Goal: Transaction & Acquisition: Book appointment/travel/reservation

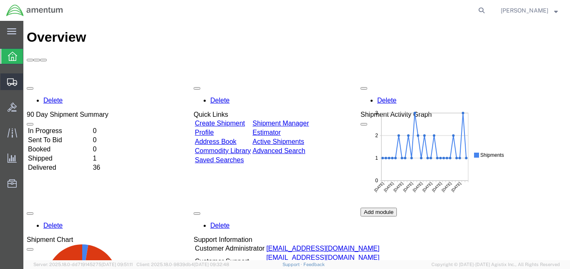
click at [0, 0] on span "Create from Template" at bounding box center [0, 0] width 0 height 0
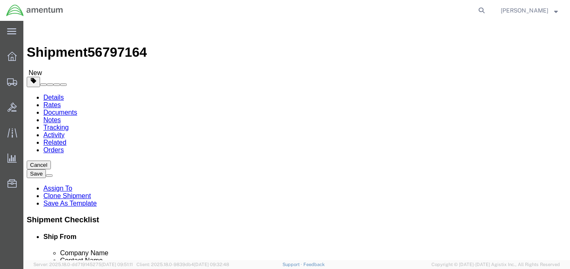
select select "49943"
select select "49947"
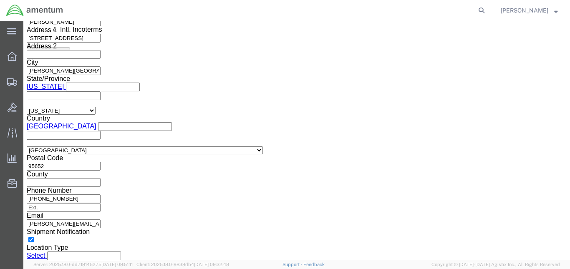
scroll to position [573, 0]
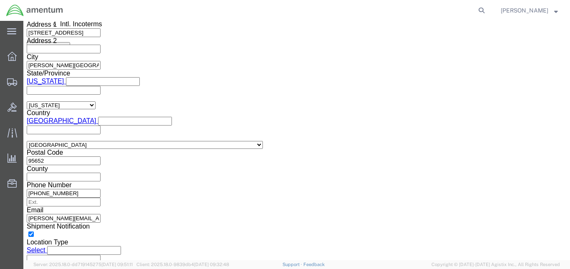
click button "Continue"
click div
click button "Continue"
click div
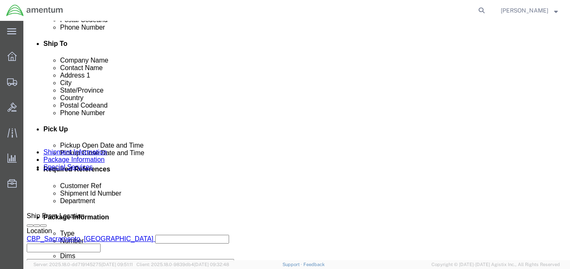
scroll to position [417, 0]
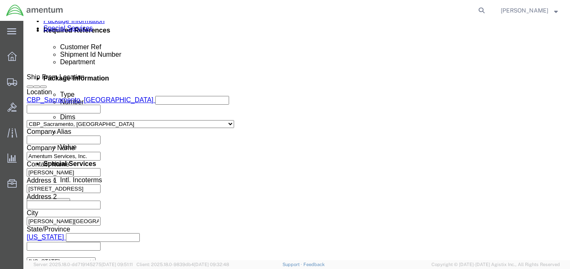
click input "N617GC"
type input "N"
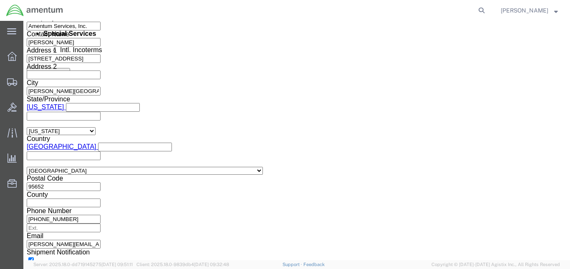
scroll to position [556, 0]
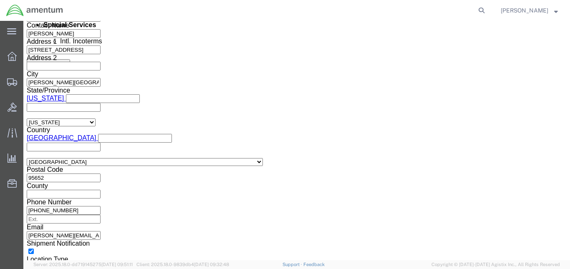
type input "N753AM"
click button "Continue"
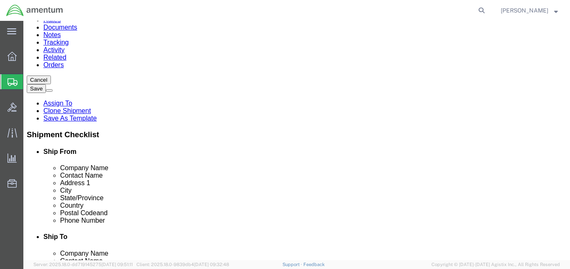
click input "16.00"
type input "12.00"
click input "12.00"
type input "9.00"
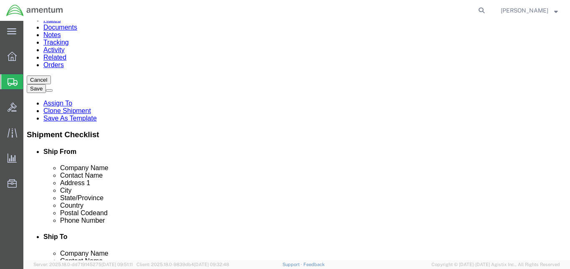
click input "8.00"
type input "8"
type input "6.5"
click p "MAPPING COMPONENT"
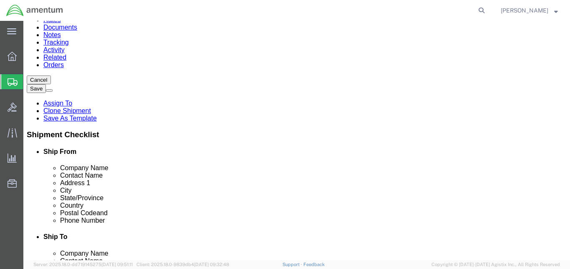
click dd "1.00 Each"
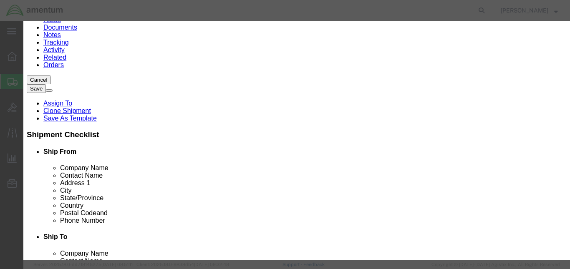
click input "MAPPING COMPONENT"
type input "M"
type input "PICTORICAL NA INDICATOR"
click button "Save & Close"
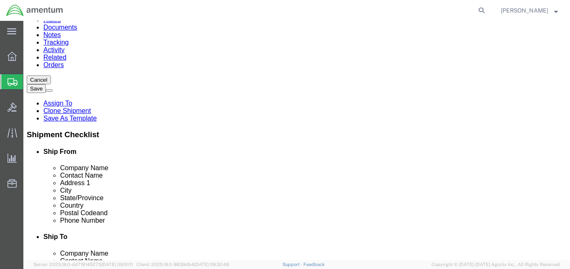
click button "Rate Shipment"
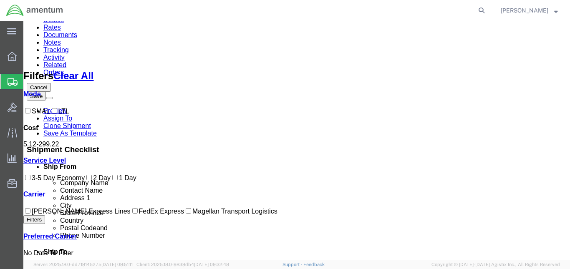
scroll to position [16, 0]
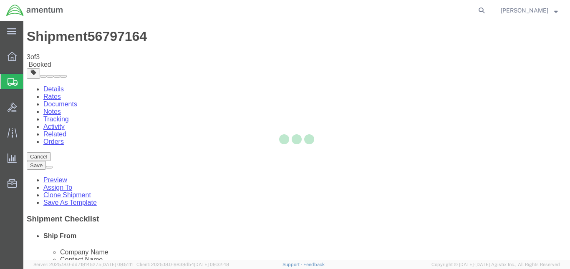
scroll to position [0, 0]
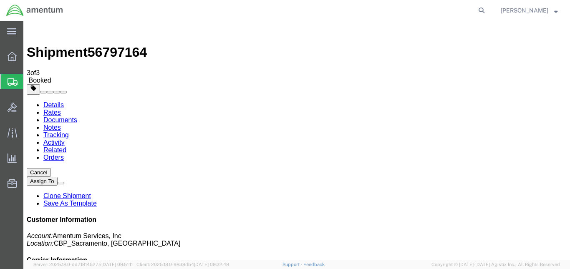
click at [0, 0] on span "Create from Template" at bounding box center [0, 0] width 0 height 0
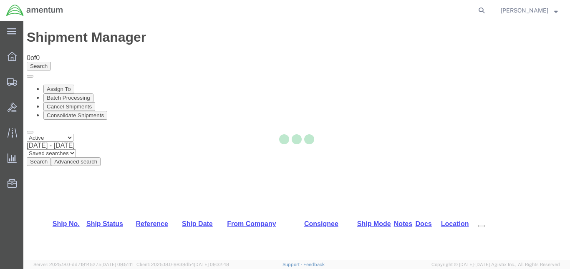
select select "49943"
select select "49947"
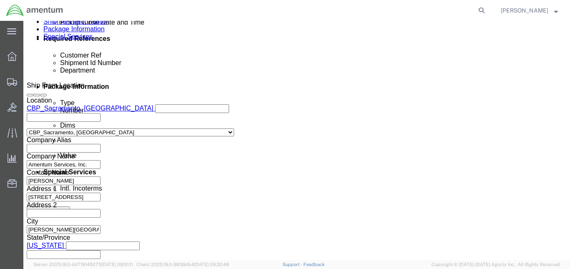
scroll to position [556, 0]
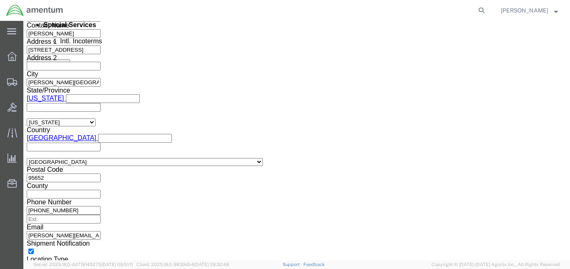
click button "Continue"
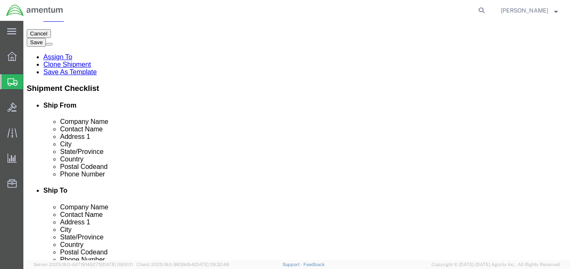
scroll to position [133, 0]
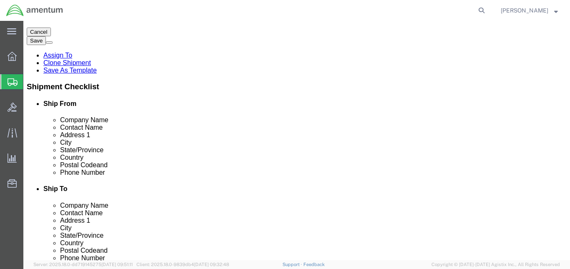
click button "Previous"
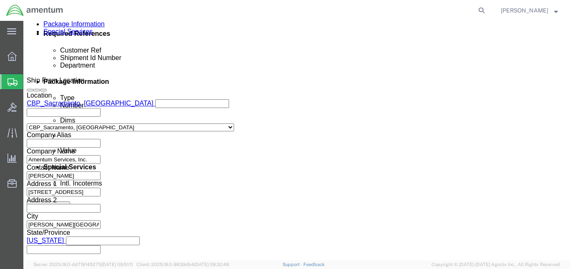
scroll to position [434, 0]
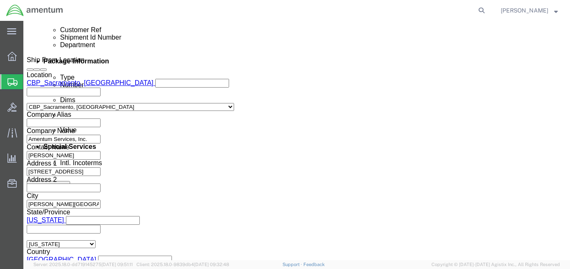
click input "N617GC"
type input "N"
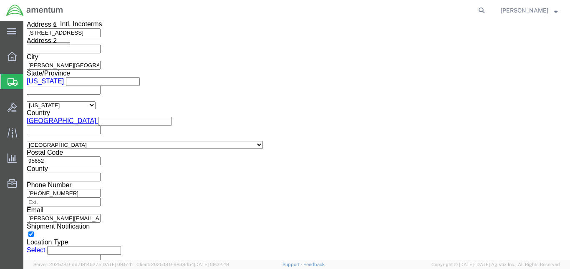
type input "N753AM"
click button "Continue"
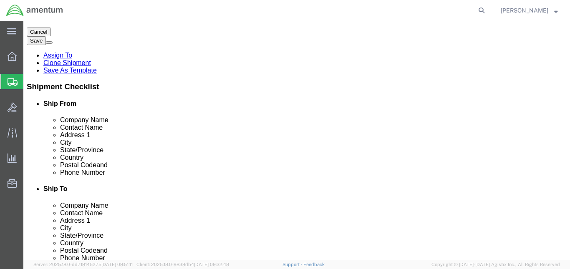
click p "MAPPING COMPONENT"
click div "Package Type Select BCK Boxes Bale(s) Basket(s) Bolt(s) Bottle(s) Buckets Bulk …"
click div "Pieces: 1.00 Each Total value: 3000.00 USD"
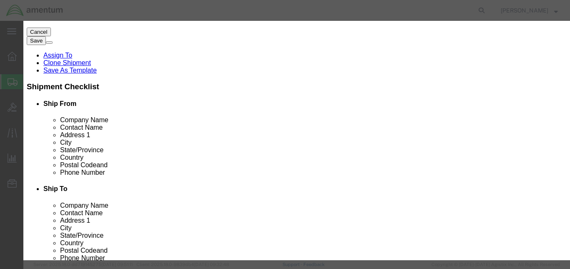
click input "MAPPING COMPONENT"
type input "M"
type input "MX-5 SEARCHLIGHT"
click button "Save & Close"
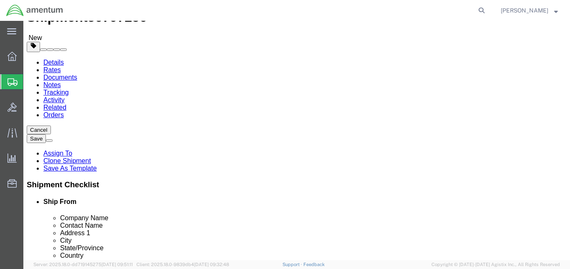
scroll to position [0, 0]
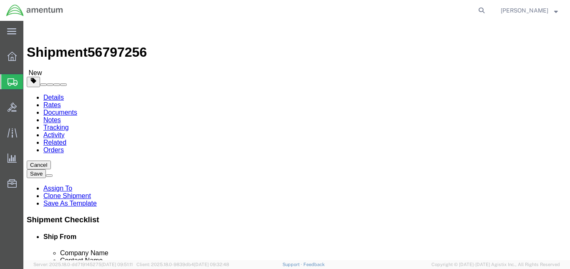
click input "16.00"
type input "18.00"
click input "8.00"
type input "12.00"
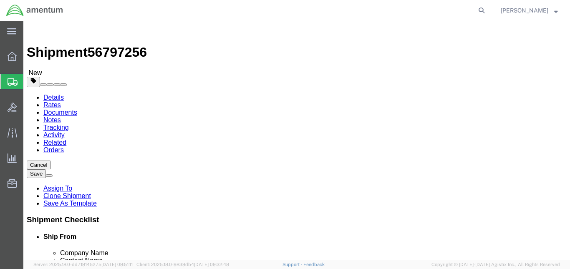
click input "6.00"
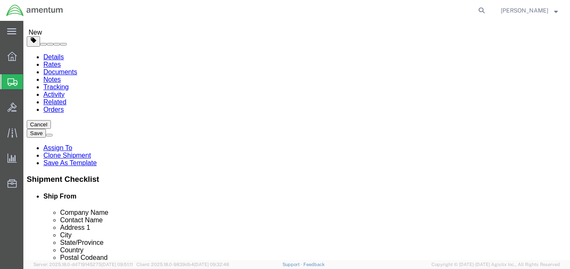
scroll to position [70, 0]
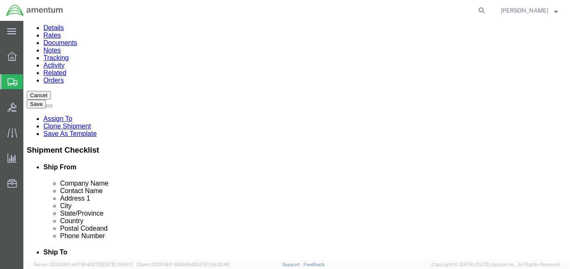
type input "20.00"
click button "Rate Shipment"
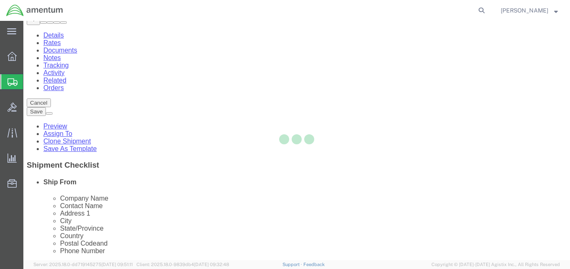
scroll to position [0, 0]
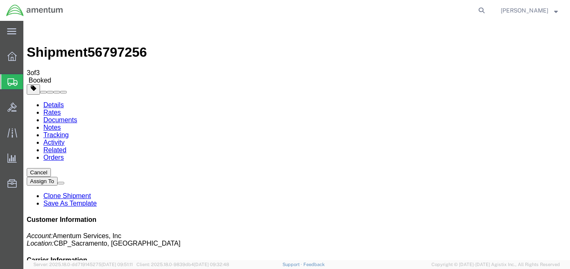
click at [0, 0] on span "Create from Template" at bounding box center [0, 0] width 0 height 0
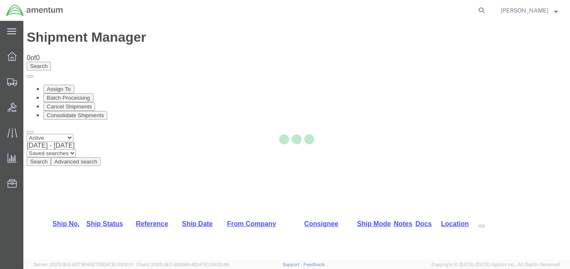
select select "49943"
select select "49947"
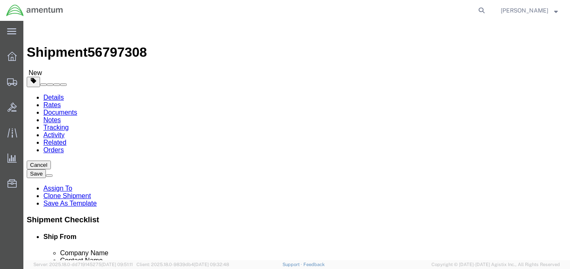
scroll to position [1900, 0]
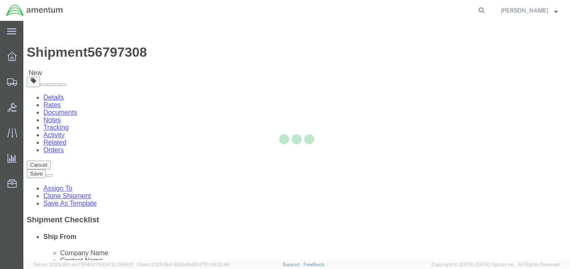
type input "92135-7013"
type input "[PHONE_NUMBER]"
type input "3017"
type input "[PERSON_NAME][EMAIL_ADDRESS][PERSON_NAME][DOMAIN_NAME]"
select select "CA"
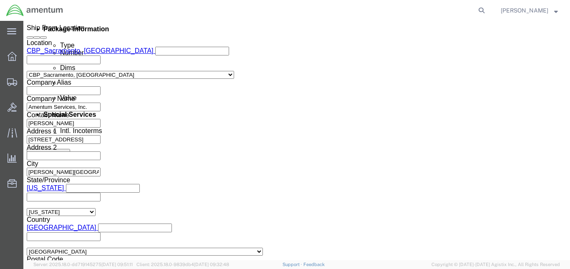
scroll to position [487, 0]
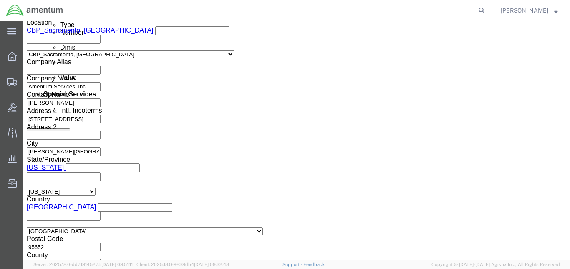
click input "N617GC"
type input "N"
type input "N753AM"
click div "Customer Ref CBP Shipment Id Number N753AM Select Account Type Activity ID Airl…"
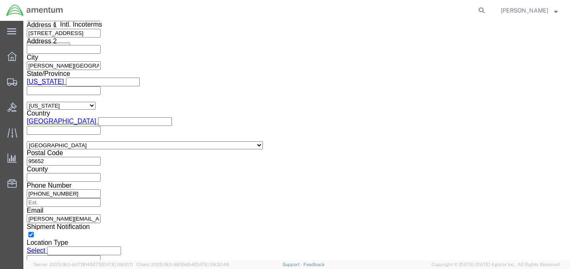
scroll to position [573, 0]
click button "Continue"
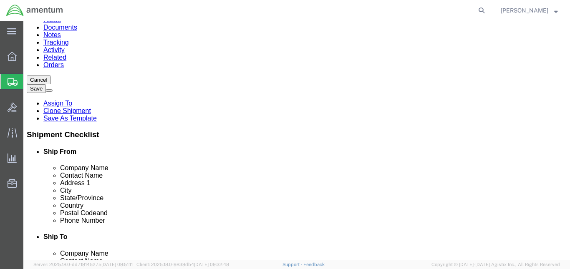
click input "16.00"
type input "15.00"
click input "12.00"
type input "10.00"
click input "8.00"
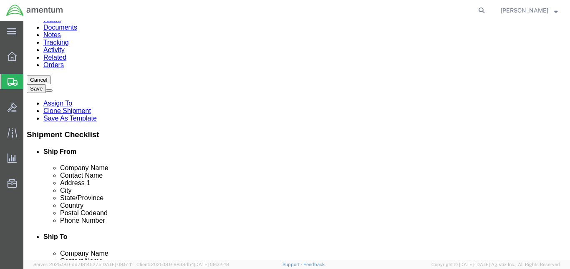
type input "13.00"
click p "MAPPING COMPONENT"
click dl "Pieces: 1.00 Each Total value: 3000.00 USD"
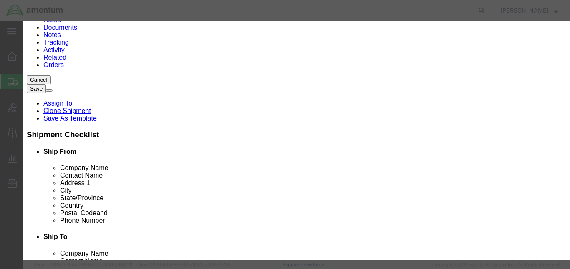
click input "MAPPING COMPONENT"
type input "M"
type input "PMEL"
click input "3000.00"
type input "10000.00"
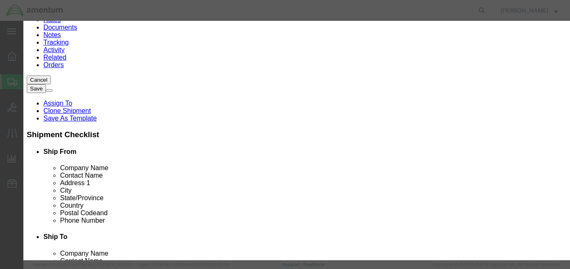
click button "Save & Close"
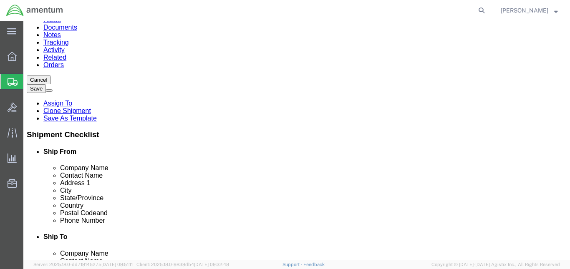
click button "Rate Shipment"
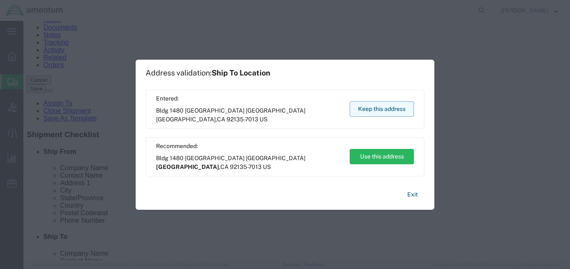
click at [372, 110] on button "Keep this address" at bounding box center [381, 108] width 64 height 15
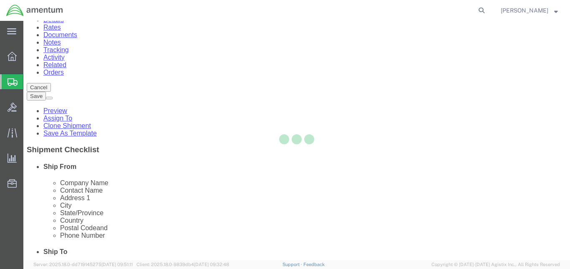
scroll to position [0, 0]
